Goal: Information Seeking & Learning: Learn about a topic

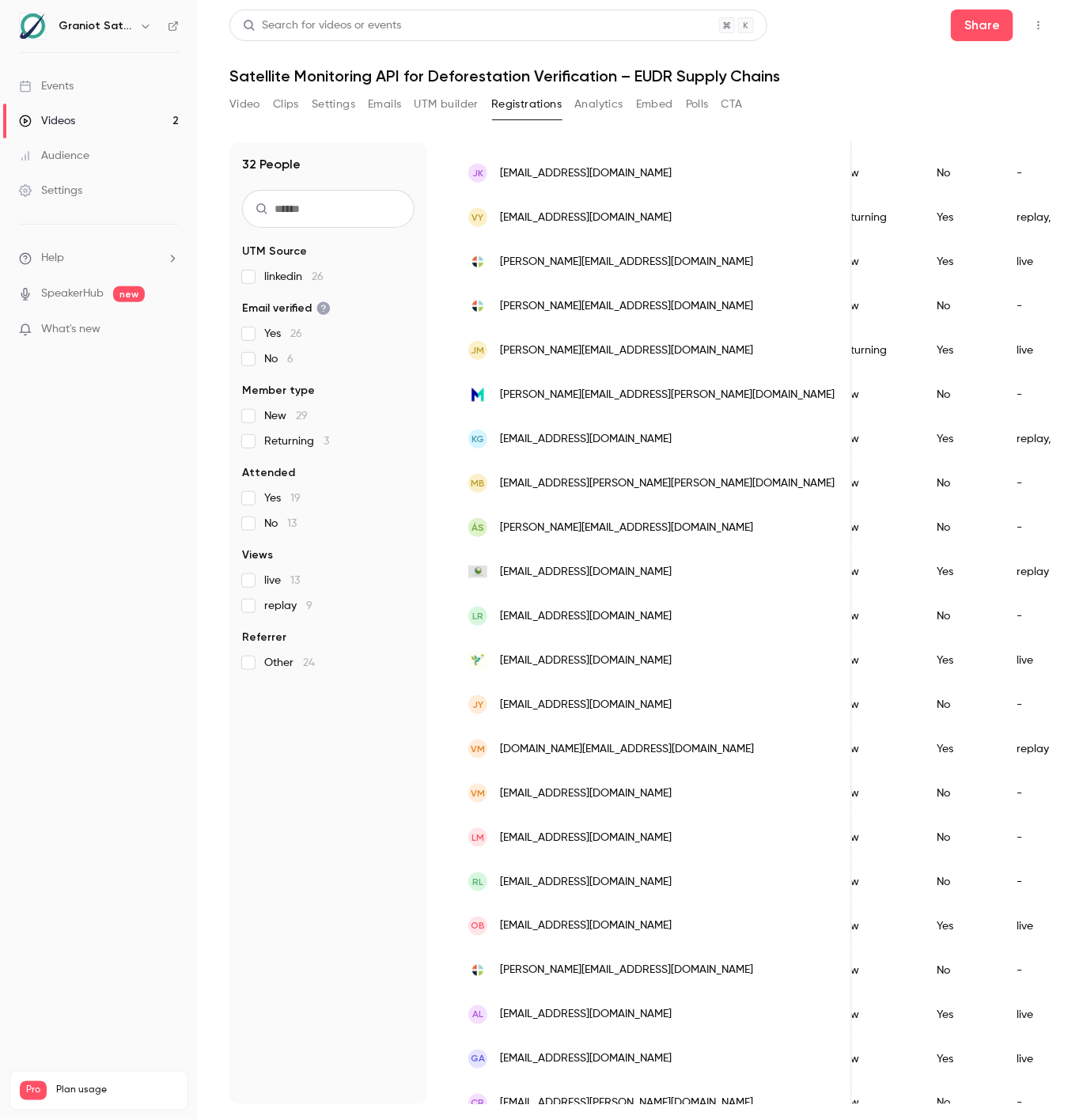
scroll to position [0, 311]
click at [598, 117] on div "Video Clips Settings Emails UTM builder Registrations Analytics Embed Polls CTA" at bounding box center [485, 107] width 513 height 31
click at [598, 109] on button "Analytics" at bounding box center [598, 104] width 49 height 26
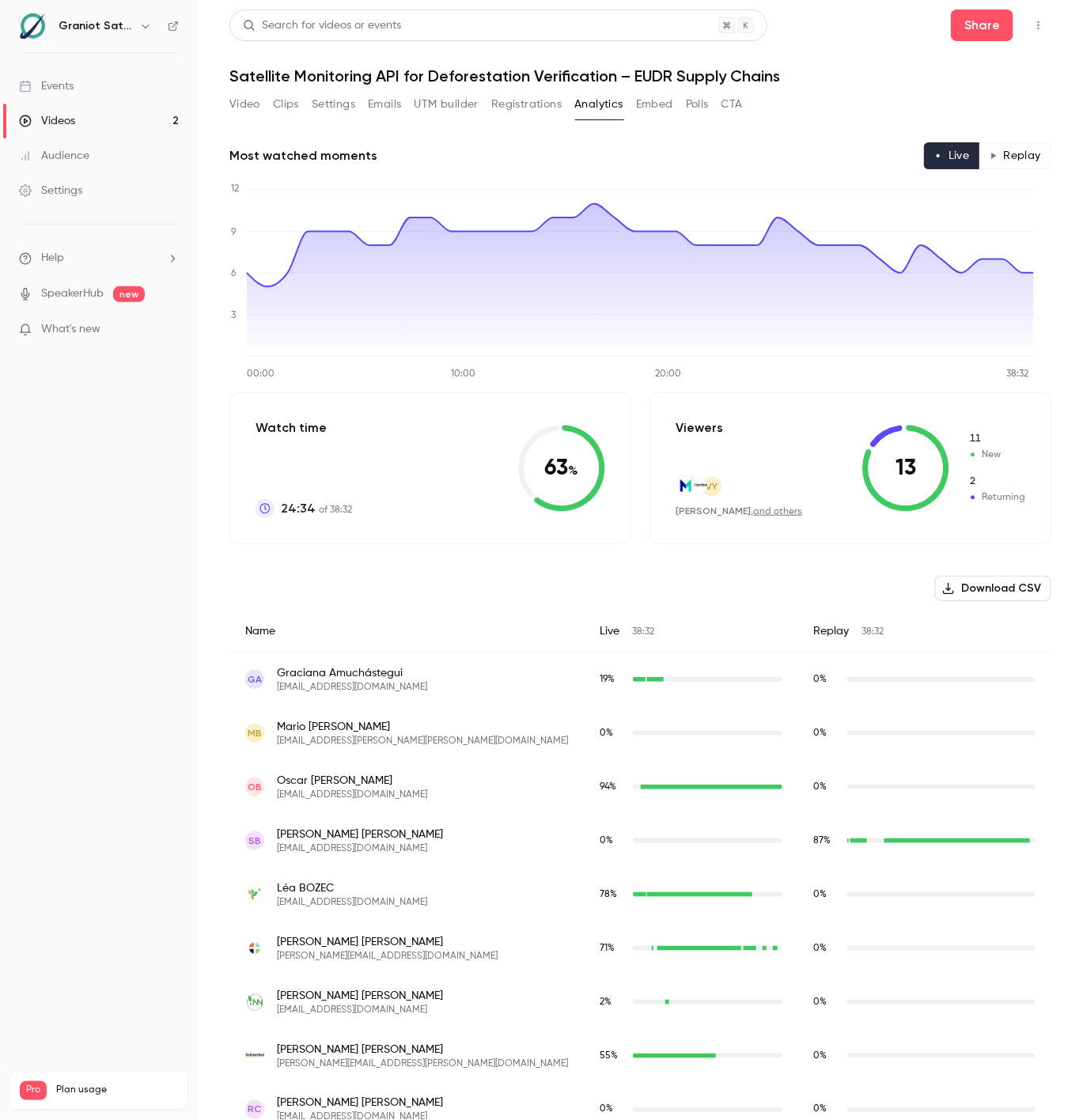
click at [659, 99] on button "Embed" at bounding box center [655, 104] width 37 height 26
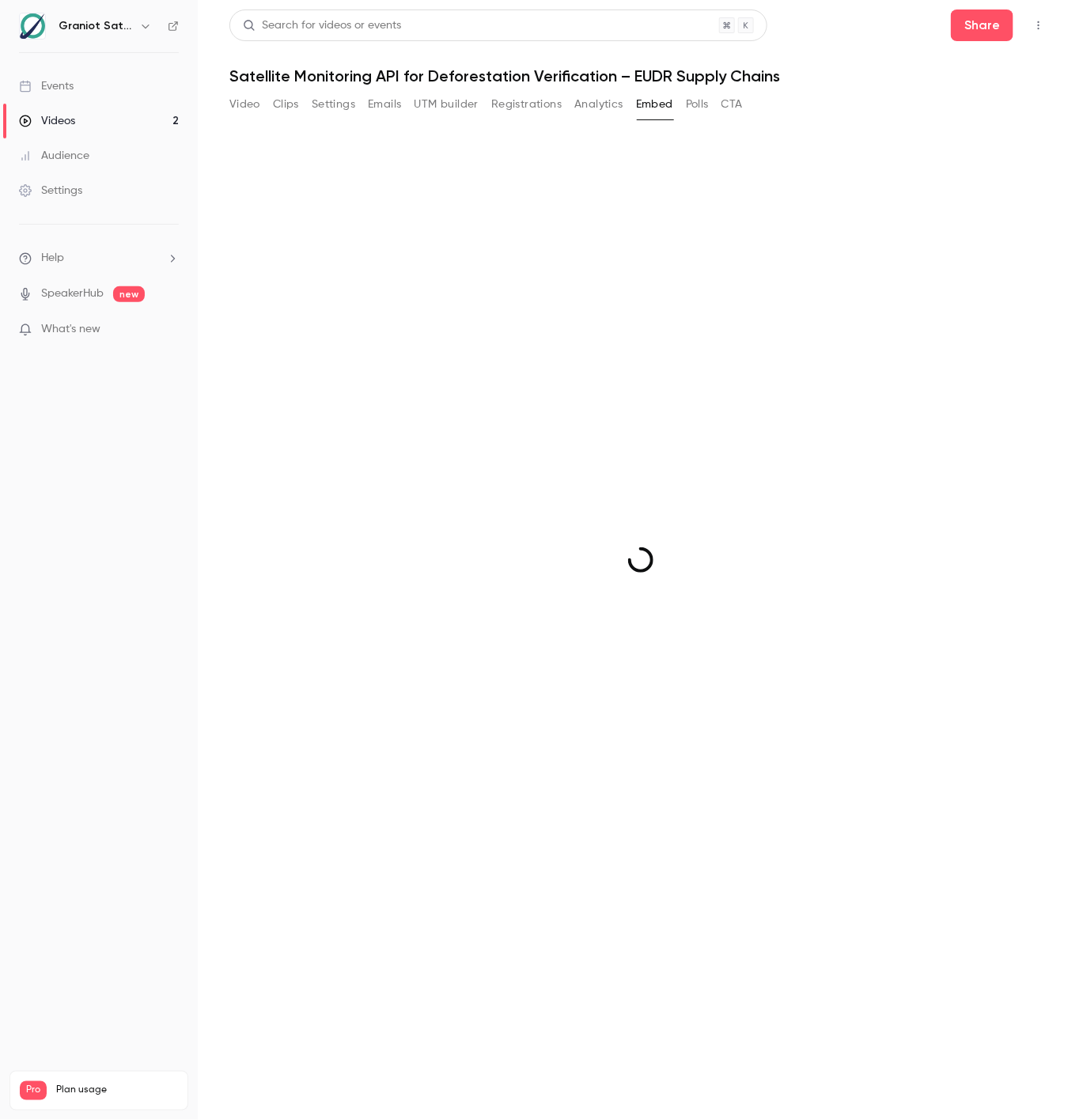
click at [693, 107] on button "Polls" at bounding box center [697, 104] width 23 height 26
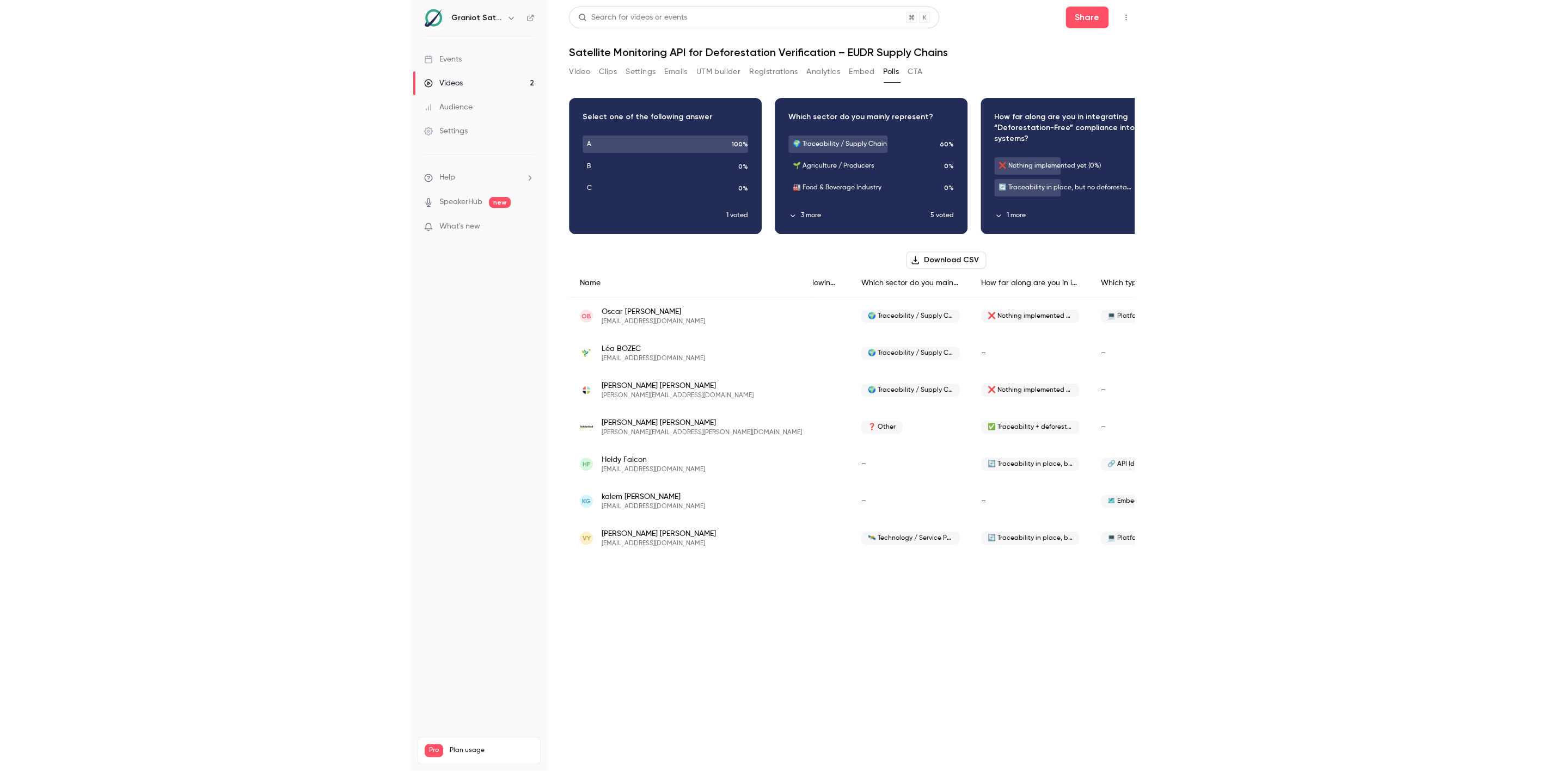
scroll to position [0, 149]
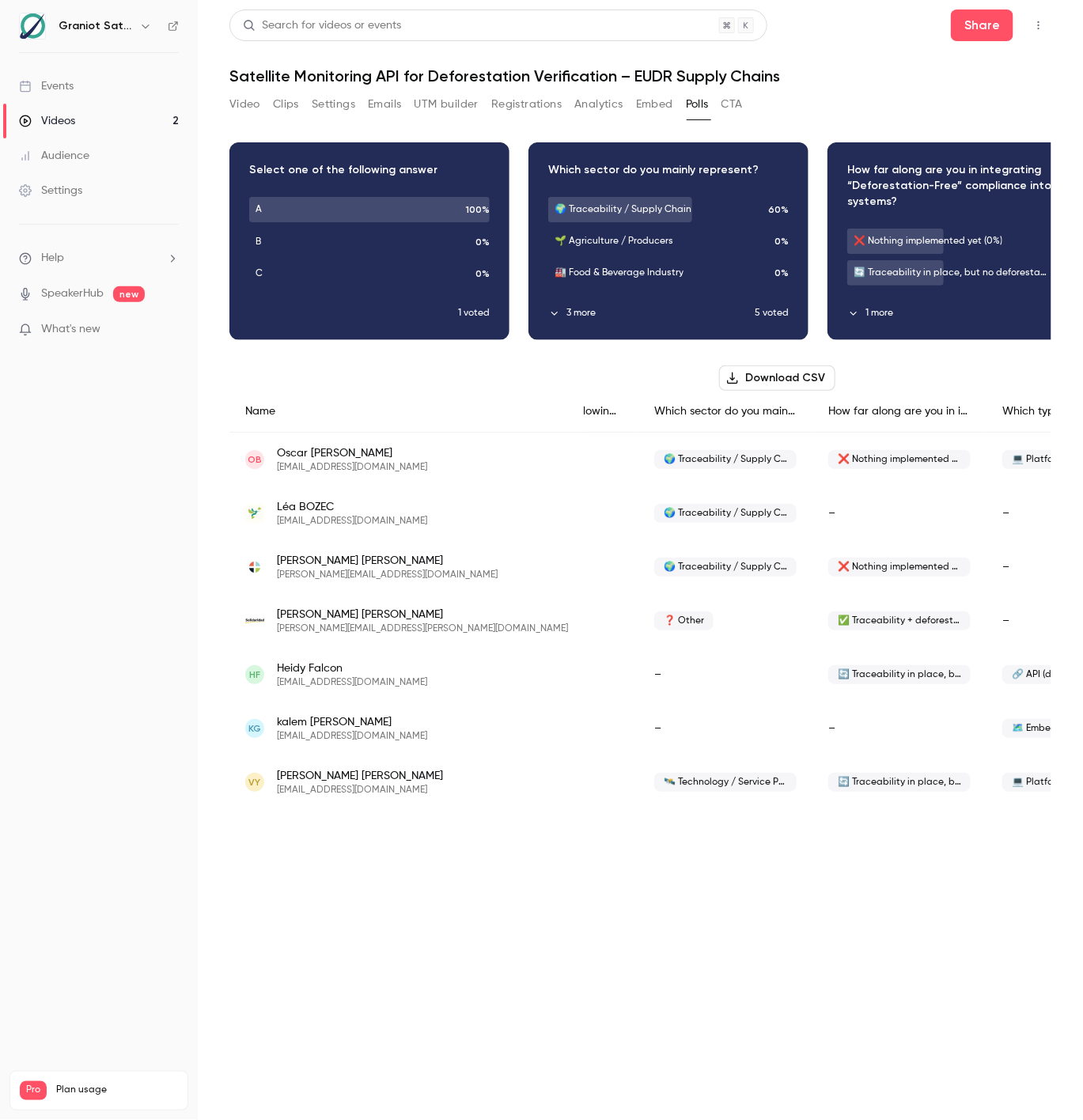
click at [828, 622] on span "✅ Traceability + deforestation detection partially implemented (50–90%)" at bounding box center [899, 620] width 142 height 19
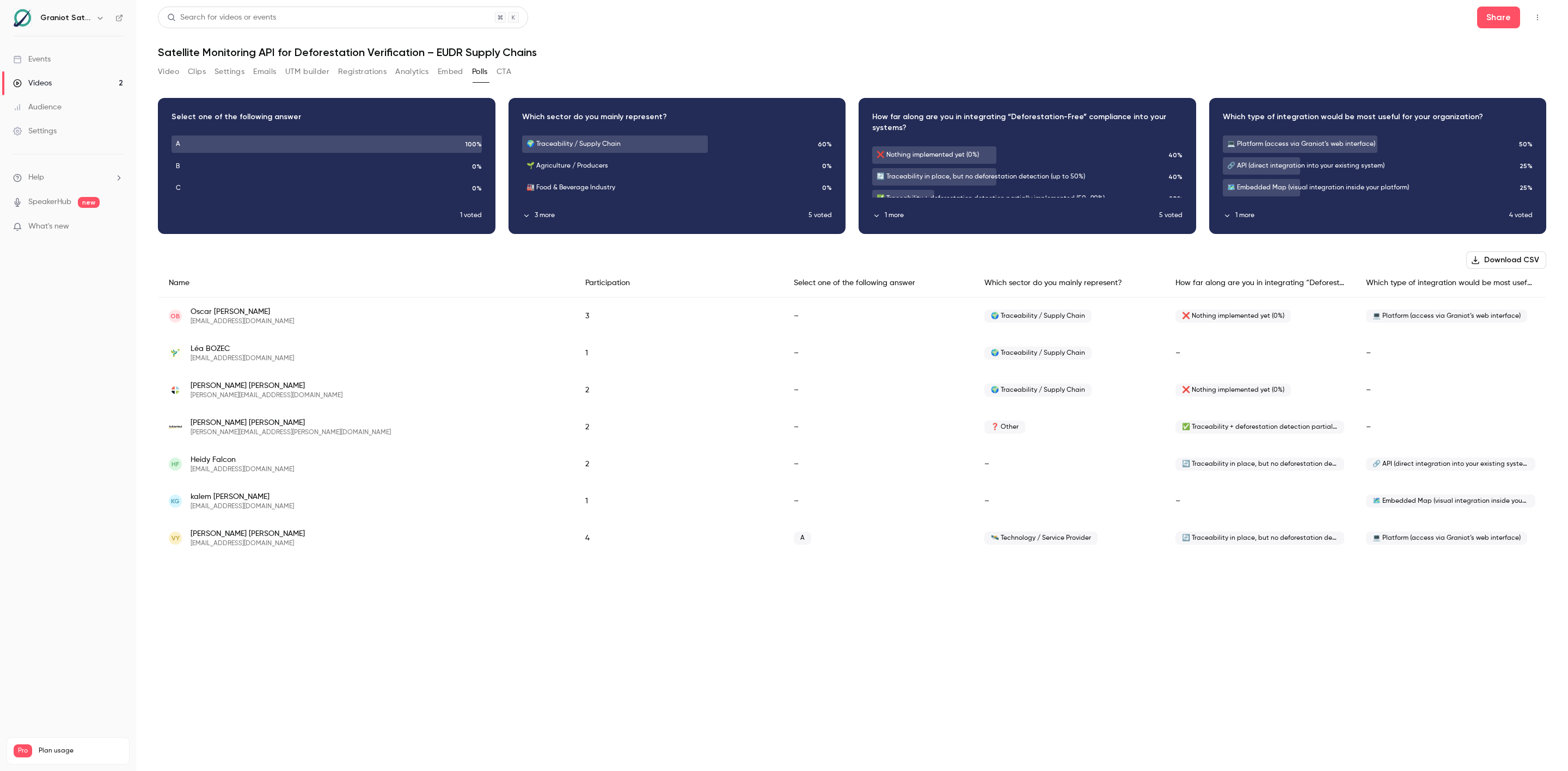
click at [745, 425] on span "✅ Traceability + deforestation detection partially implemented (50–90%)" at bounding box center [1260, 427] width 169 height 13
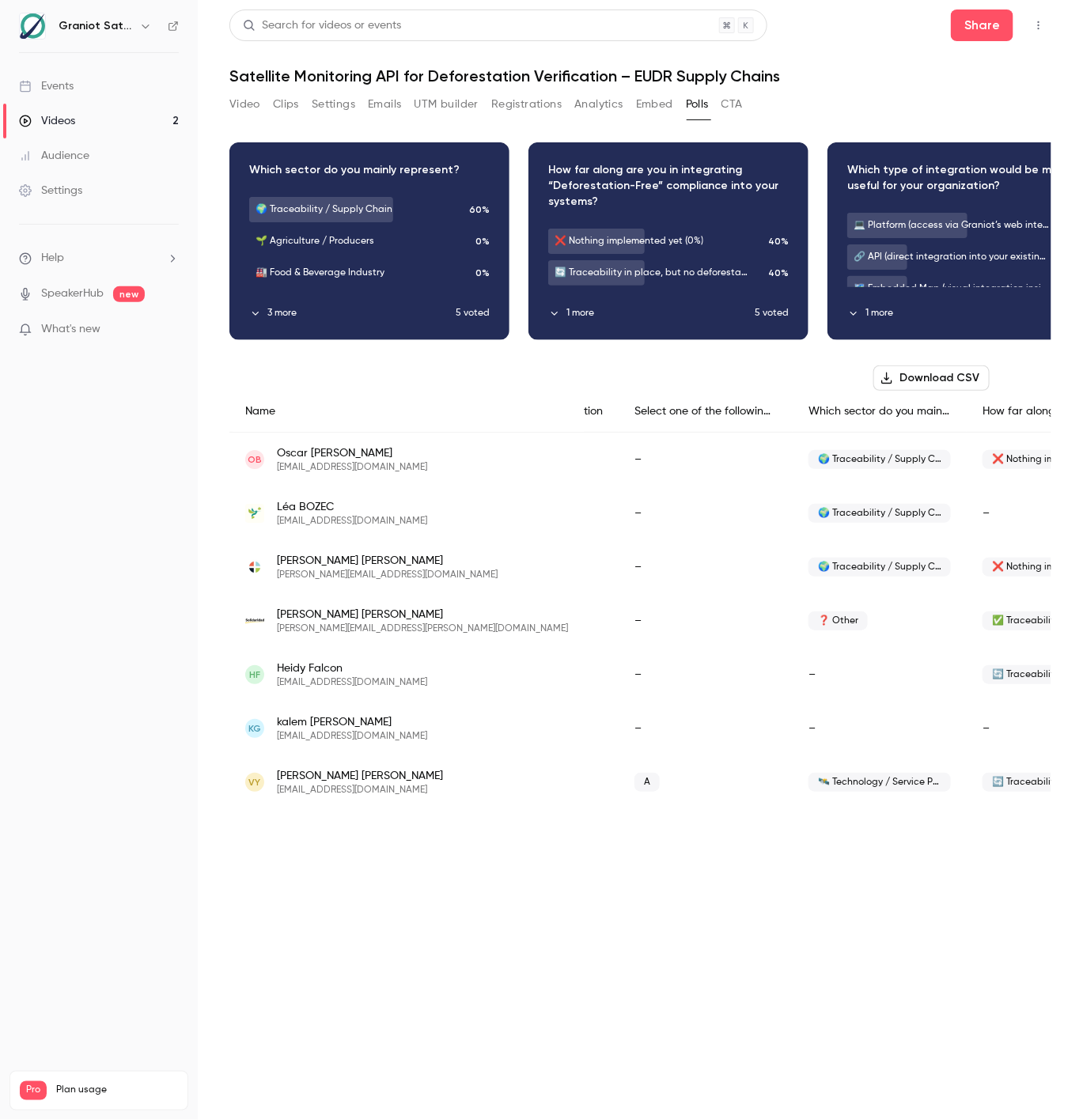
scroll to position [0, 60]
